Goal: Transaction & Acquisition: Purchase product/service

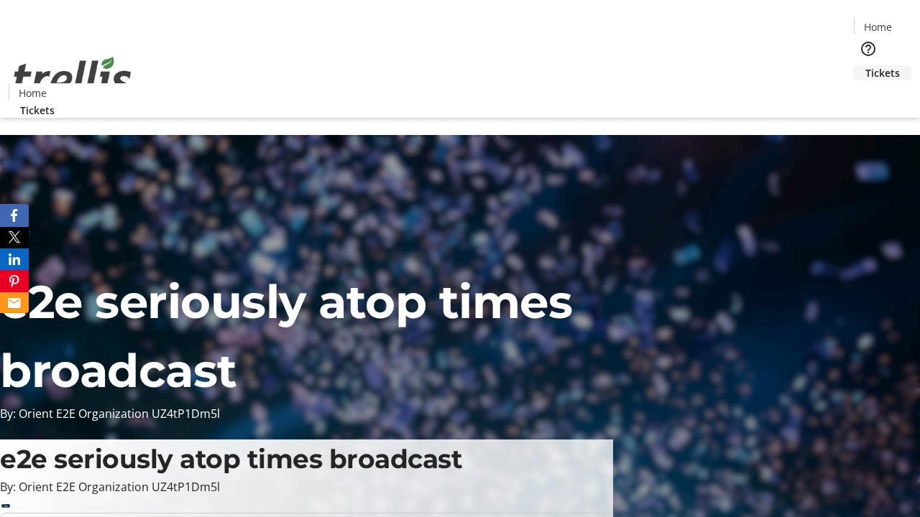
click at [865, 65] on span "Tickets" at bounding box center [882, 72] width 34 height 15
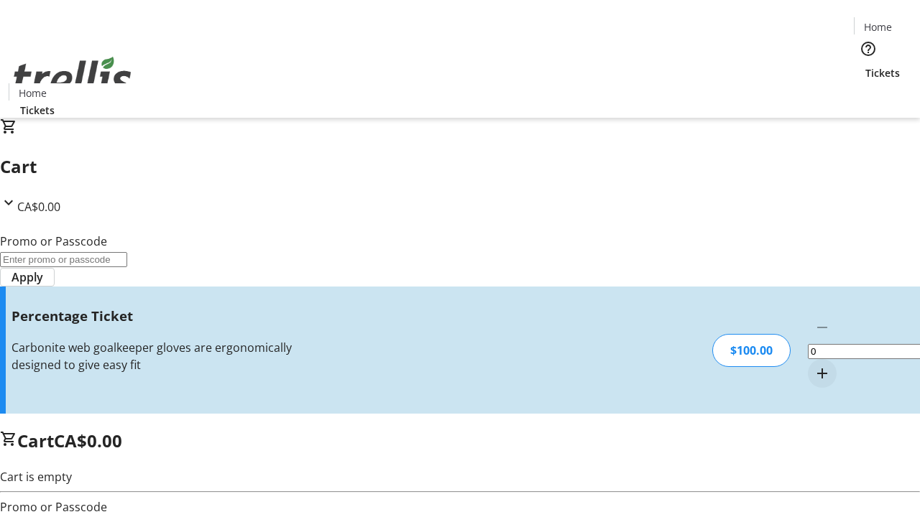
click at [813, 365] on mat-icon "Increment by one" at bounding box center [821, 373] width 17 height 17
type input "1"
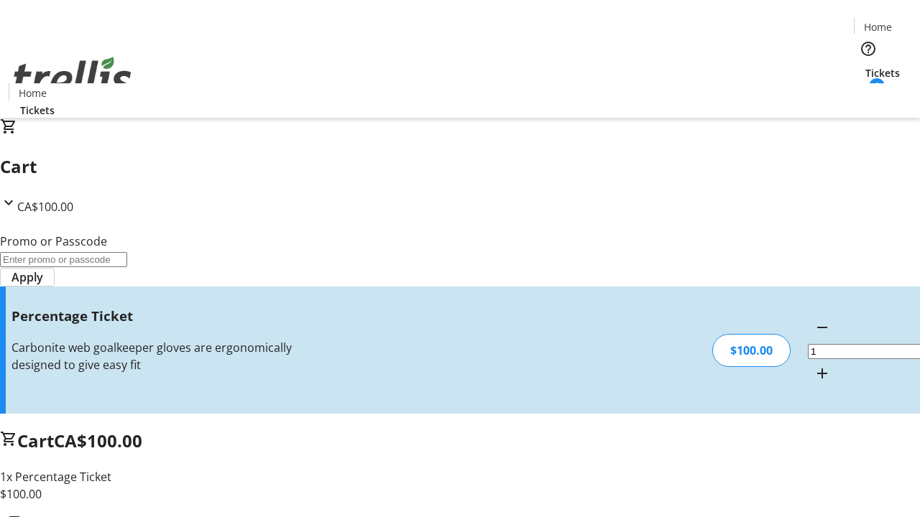
type input "FOO"
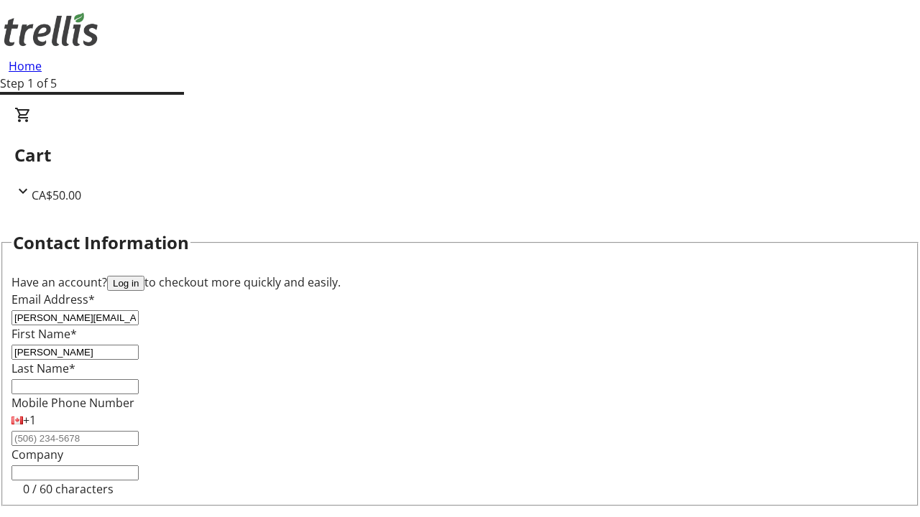
type input "[PERSON_NAME]"
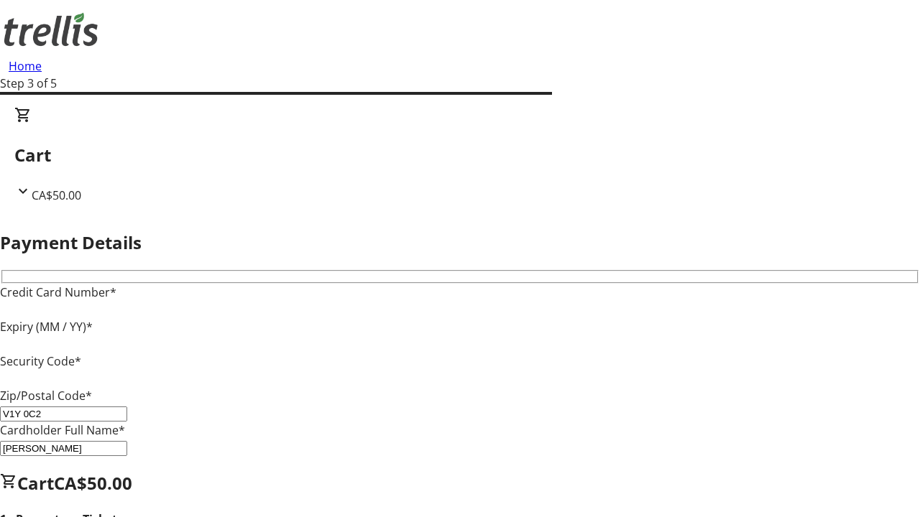
type input "V1Y 0C2"
